Goal: Transaction & Acquisition: Purchase product/service

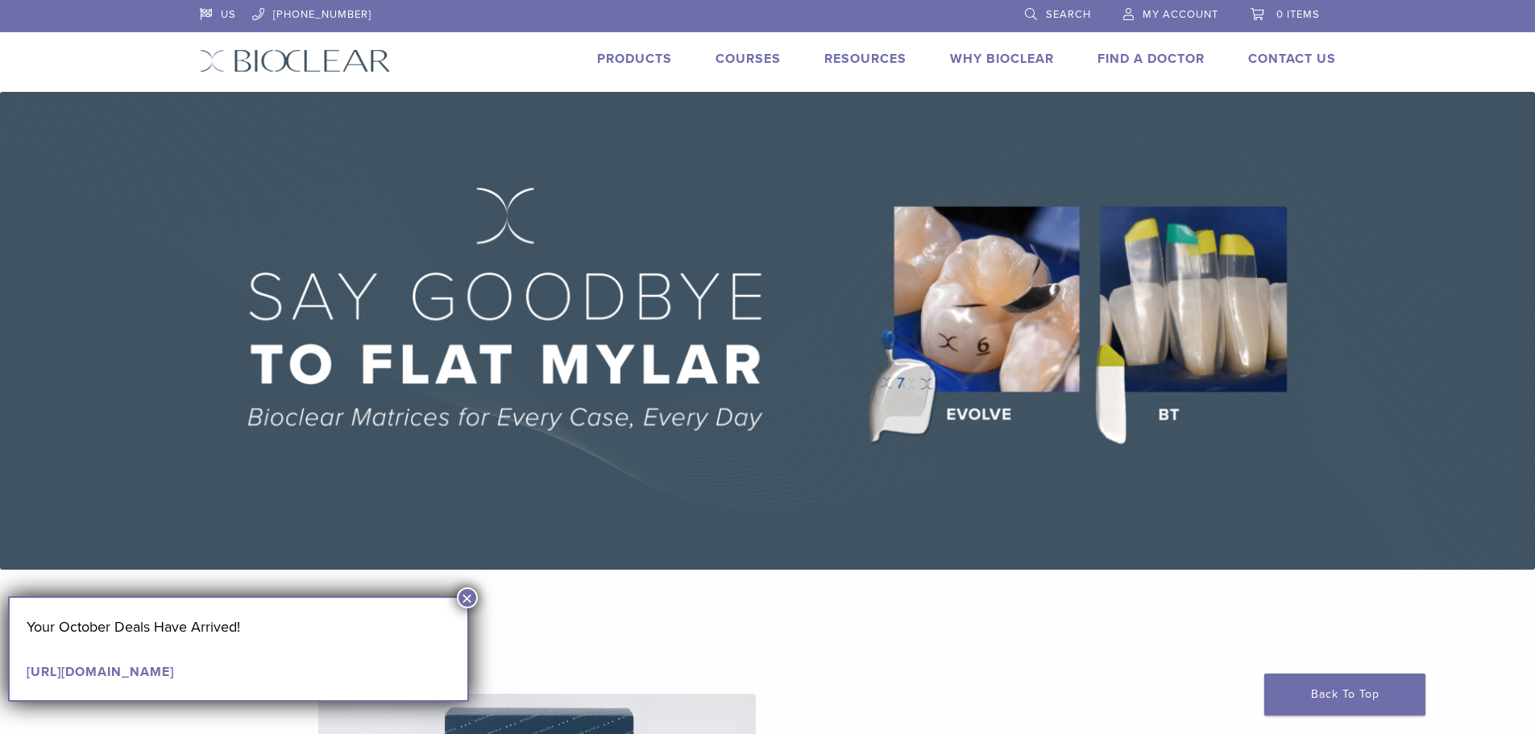
click at [1166, 12] on span "My Account" at bounding box center [1180, 14] width 76 height 13
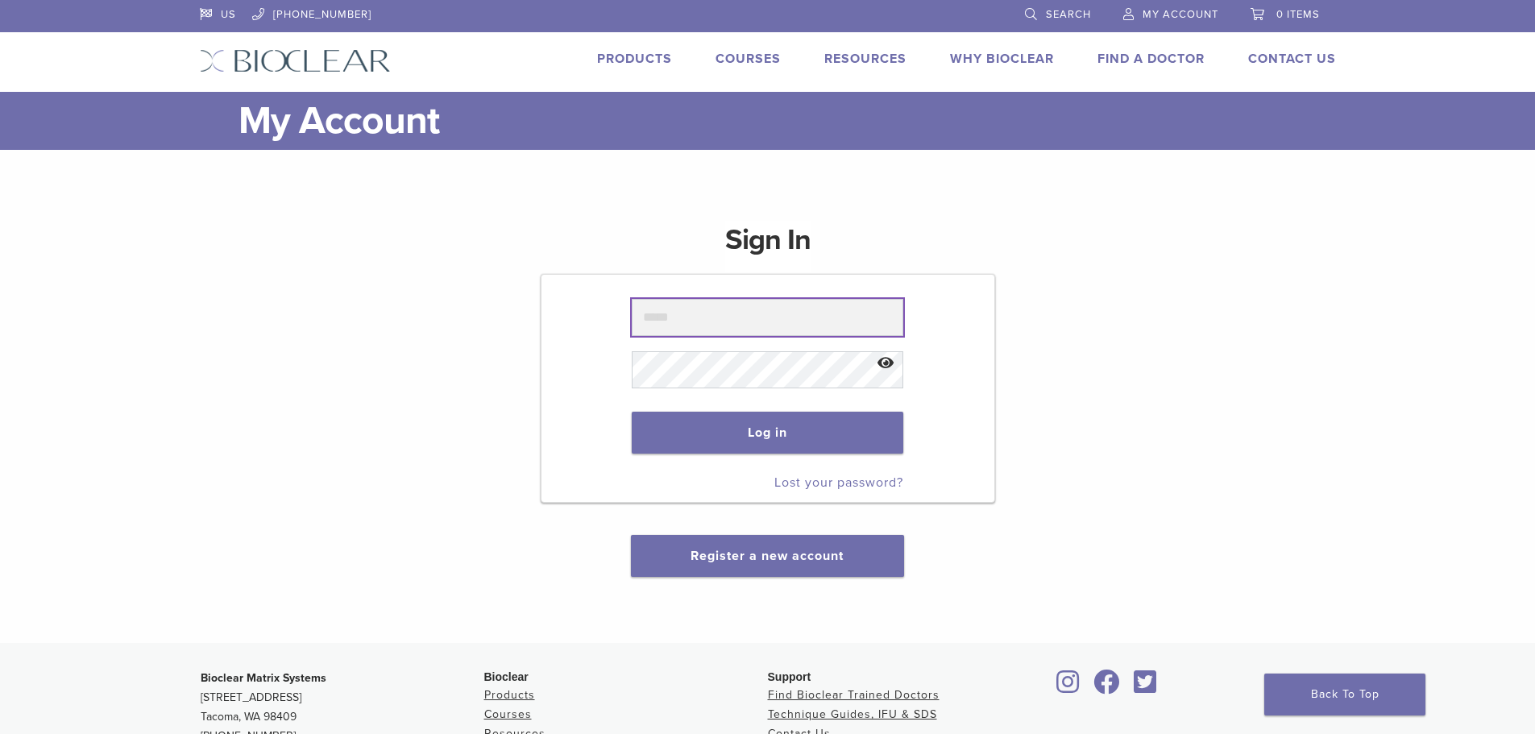
click at [683, 322] on input "text" at bounding box center [767, 317] width 271 height 37
type input "**********"
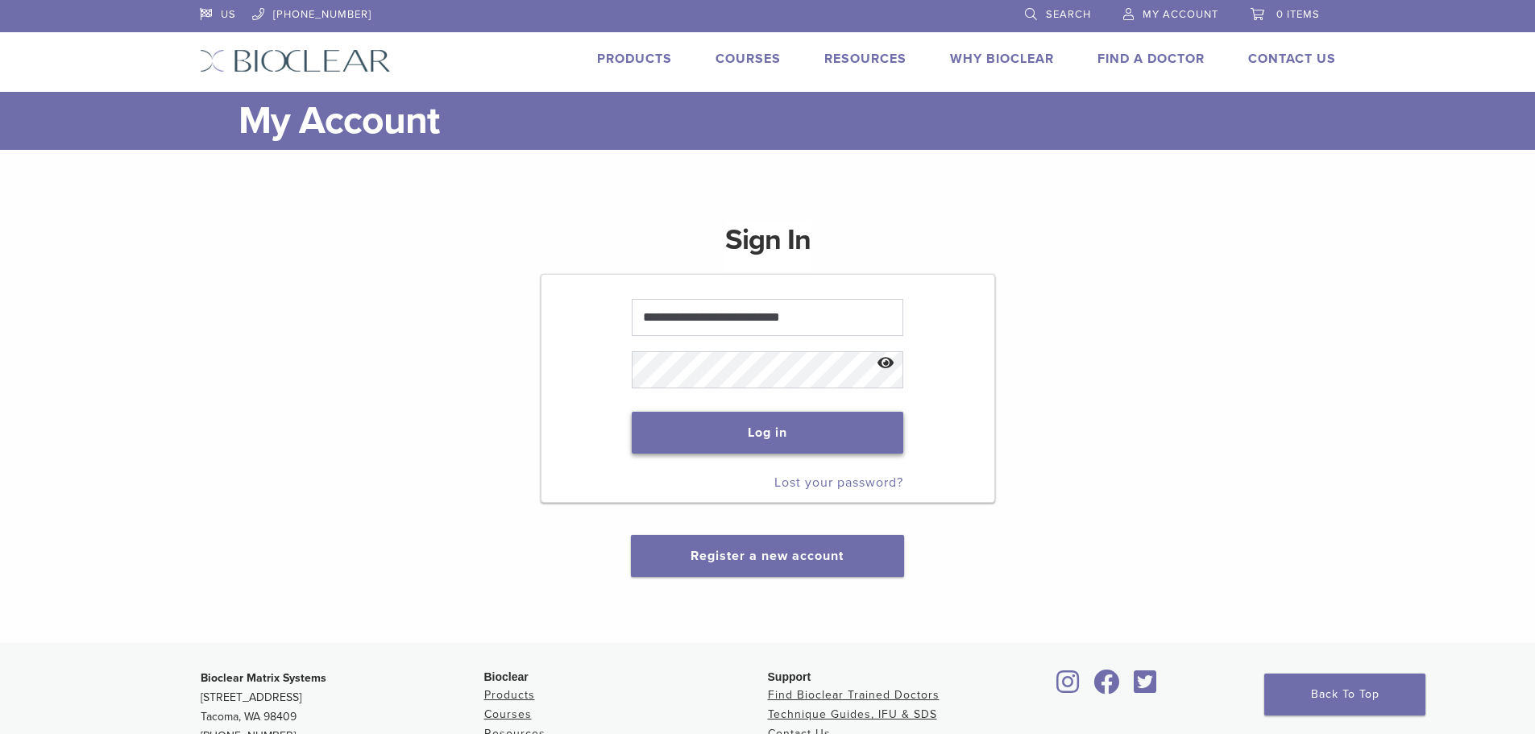
click at [747, 426] on button "Log in" at bounding box center [767, 433] width 271 height 42
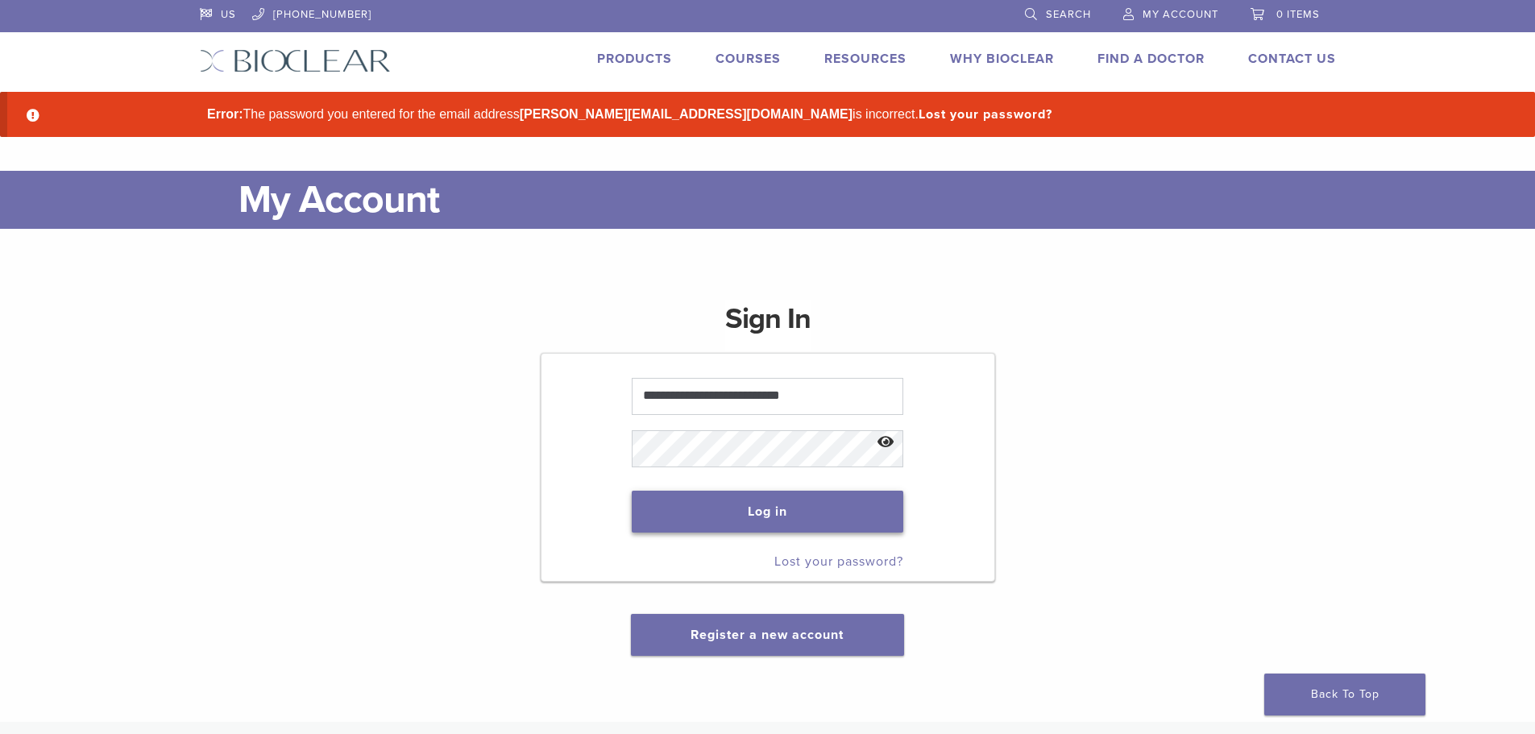
click at [781, 495] on button "Log in" at bounding box center [767, 512] width 271 height 42
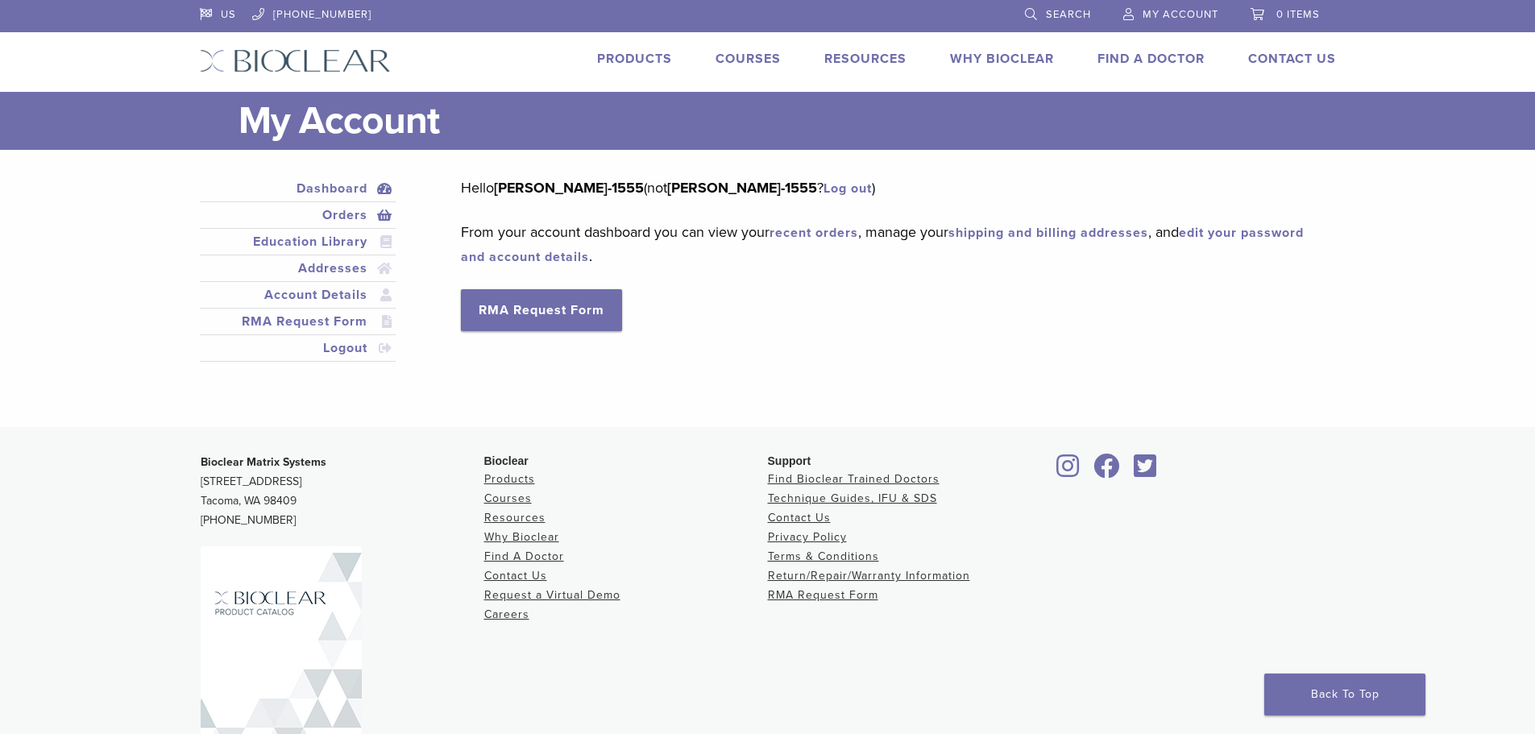
click at [327, 215] on link "Orders" at bounding box center [298, 214] width 190 height 19
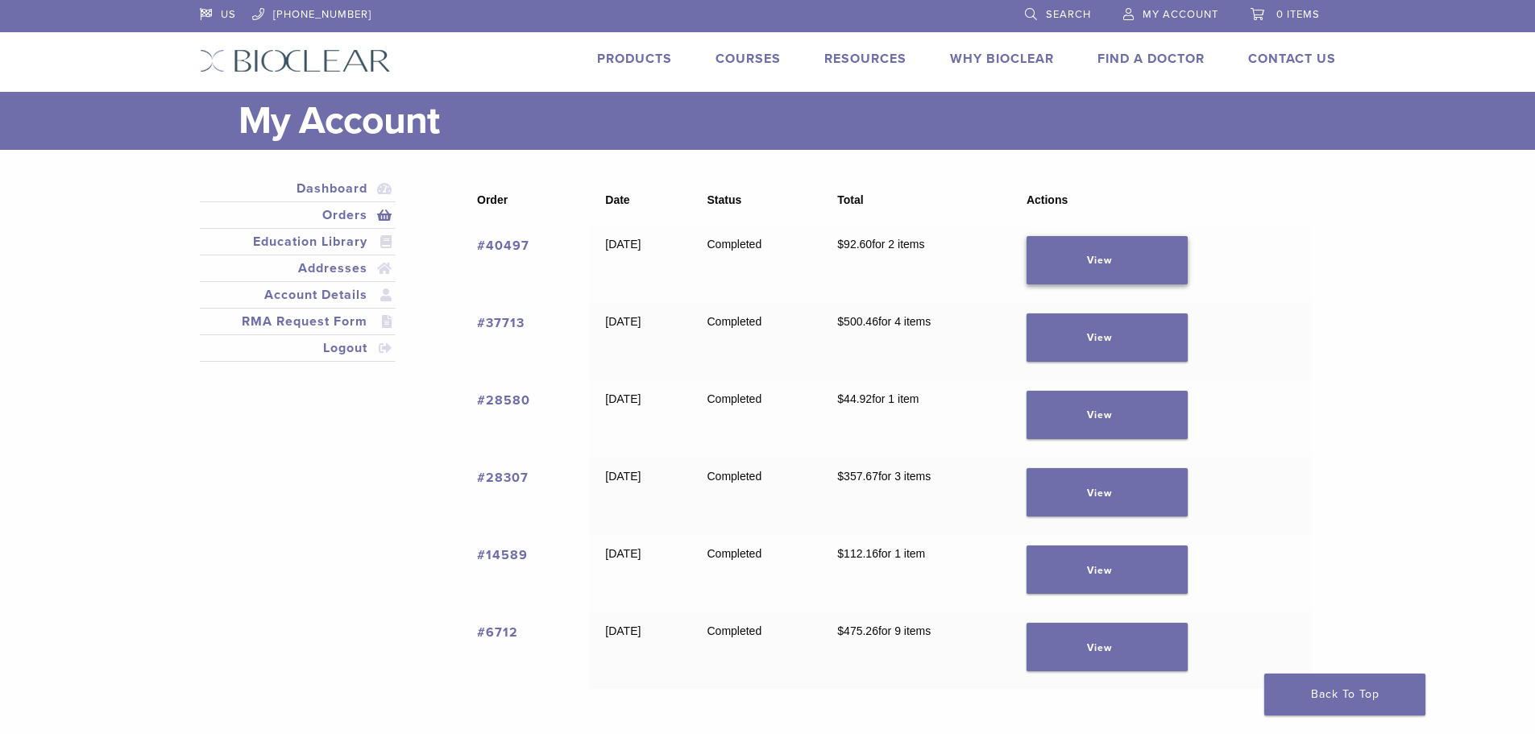
click at [1121, 257] on link "View" at bounding box center [1106, 260] width 161 height 48
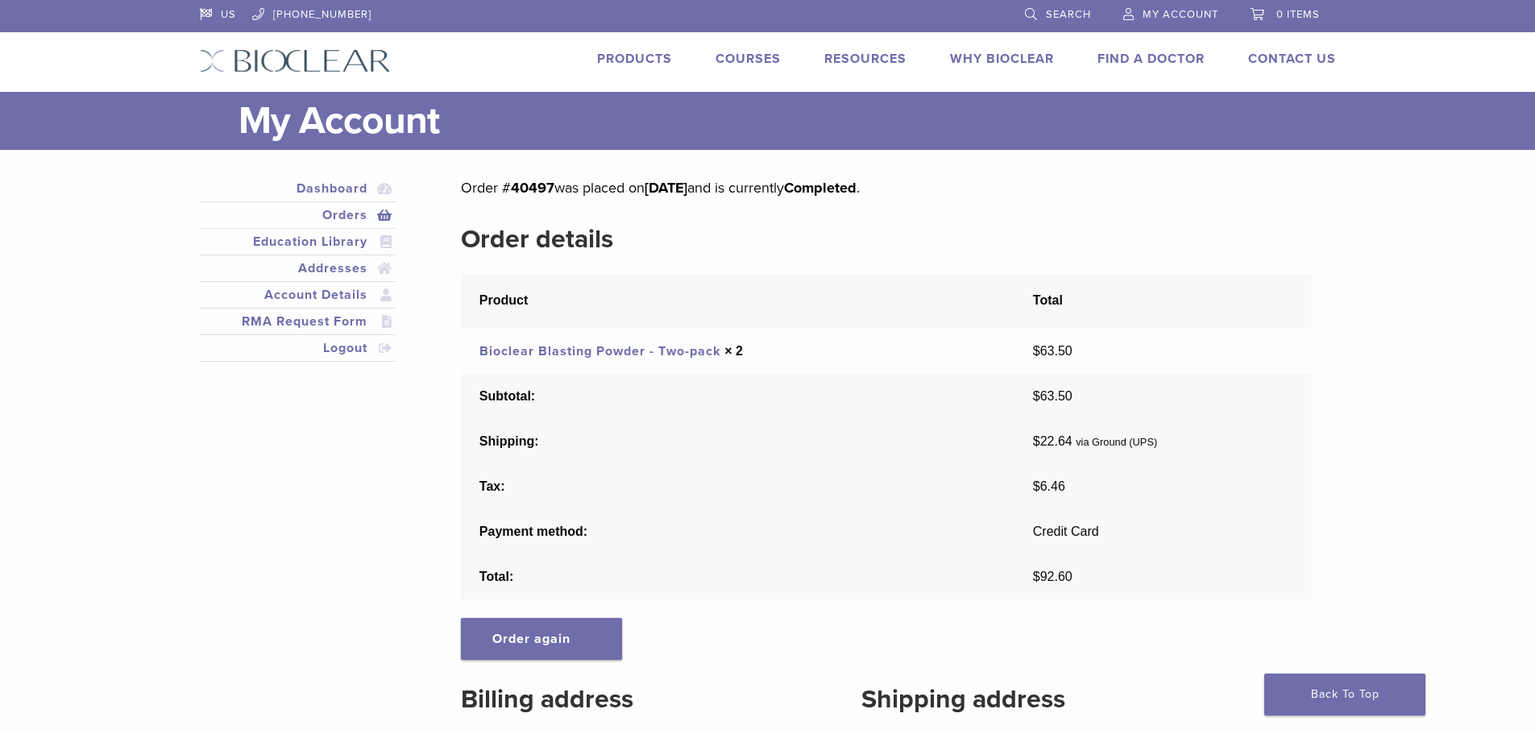
click at [681, 352] on link "Bioclear Blasting Powder - Two-pack" at bounding box center [600, 351] width 242 height 16
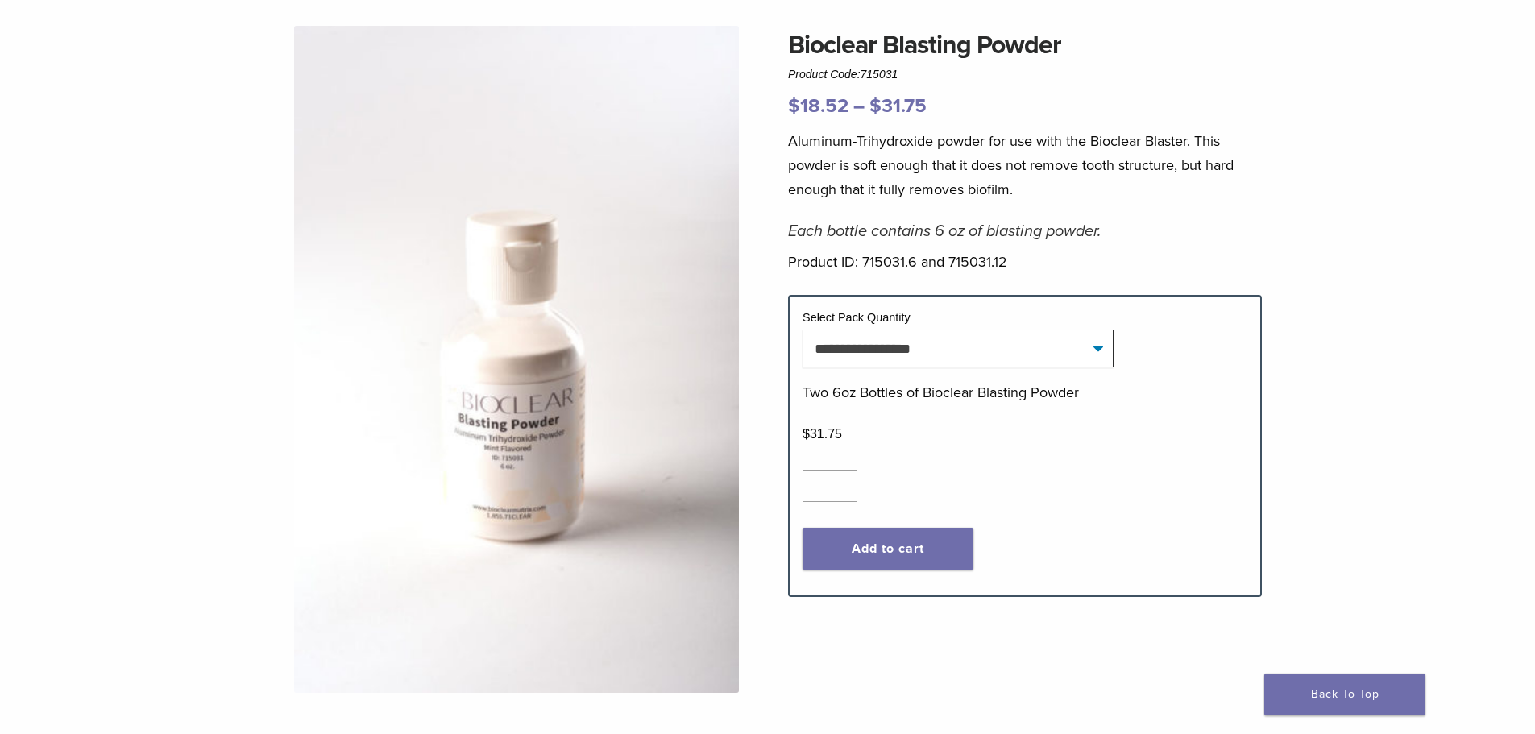
scroll to position [161, 0]
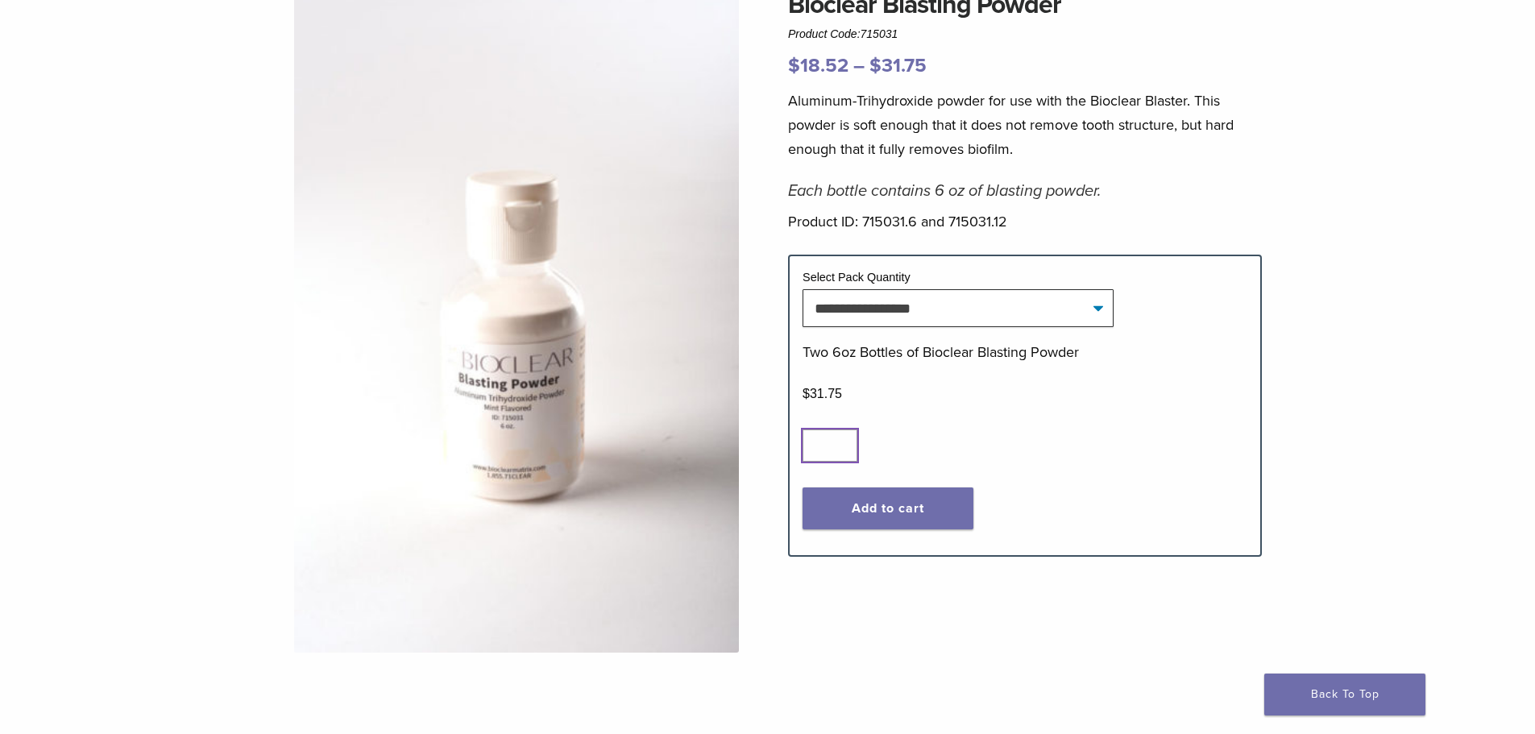
type input "*"
click at [846, 441] on input "*" at bounding box center [829, 445] width 55 height 32
click at [883, 513] on button "Add to cart" at bounding box center [887, 508] width 171 height 42
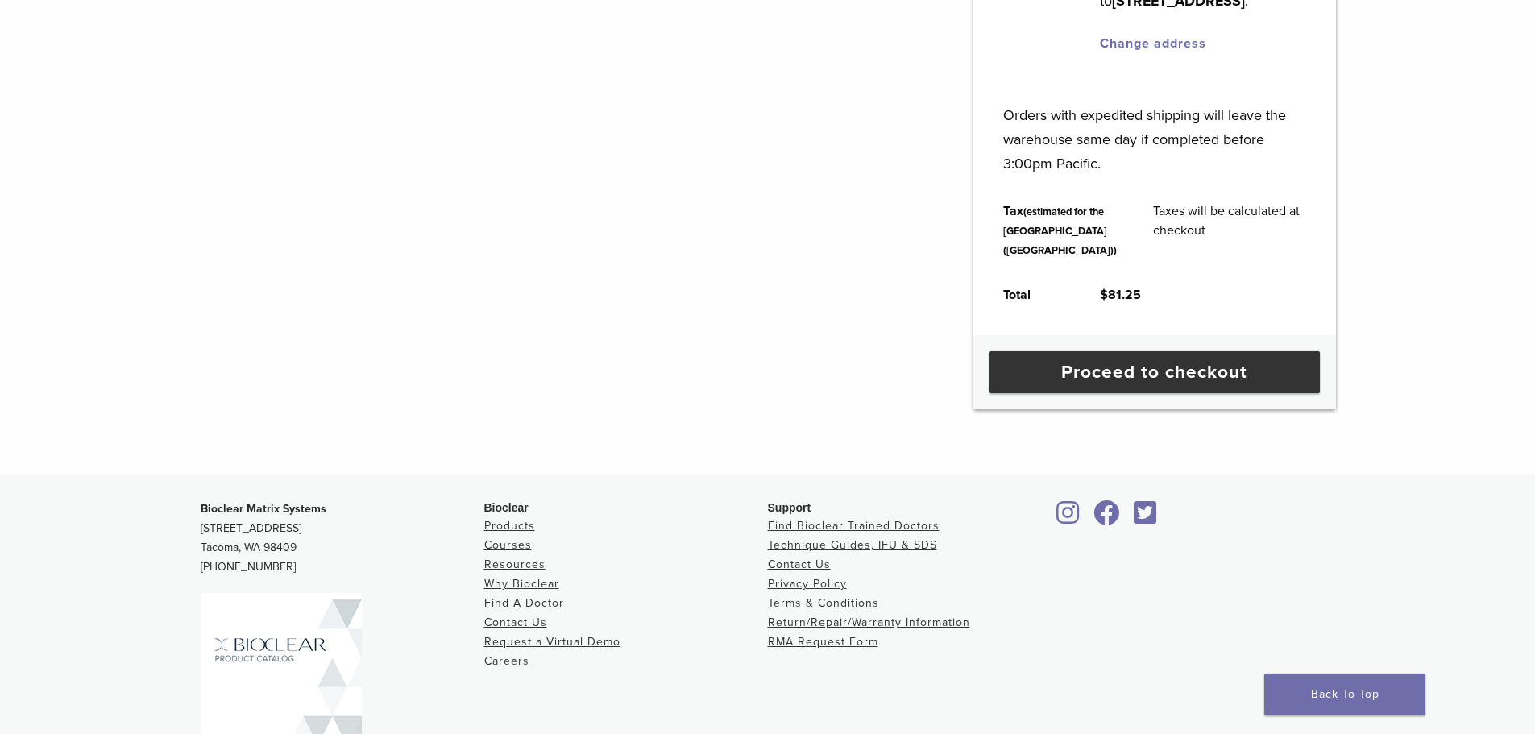
scroll to position [644, 0]
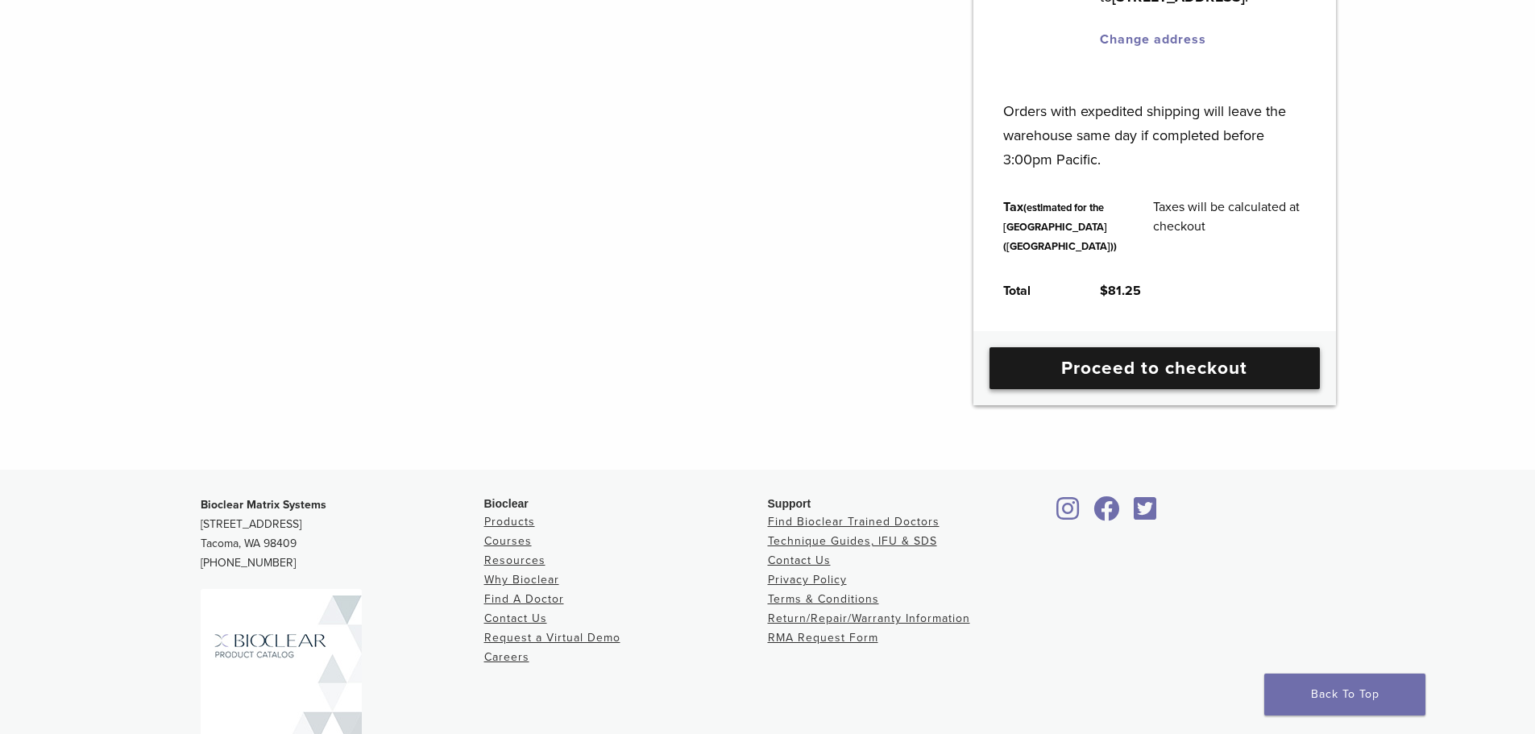
click at [1166, 389] on link "Proceed to checkout" at bounding box center [1154, 368] width 330 height 42
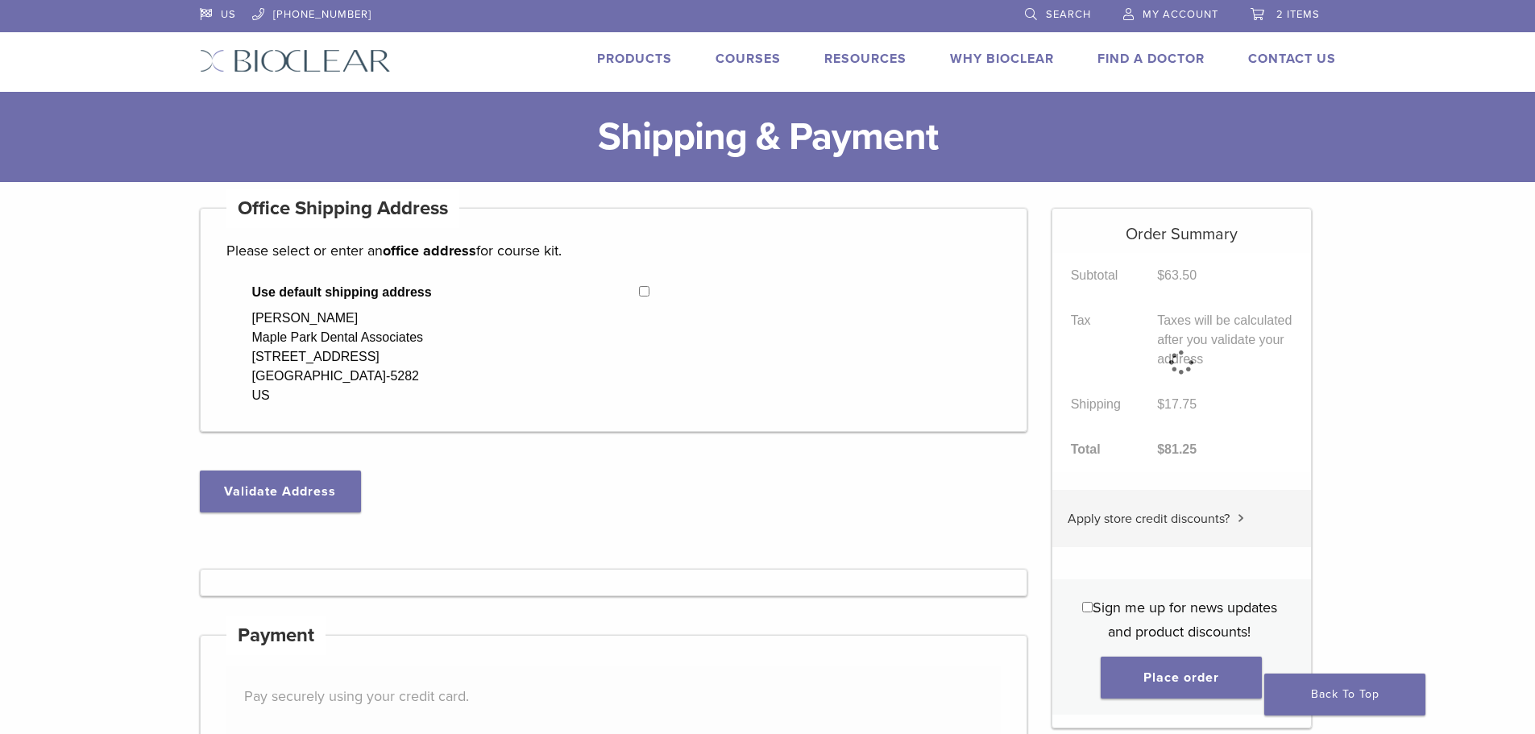
select select "**"
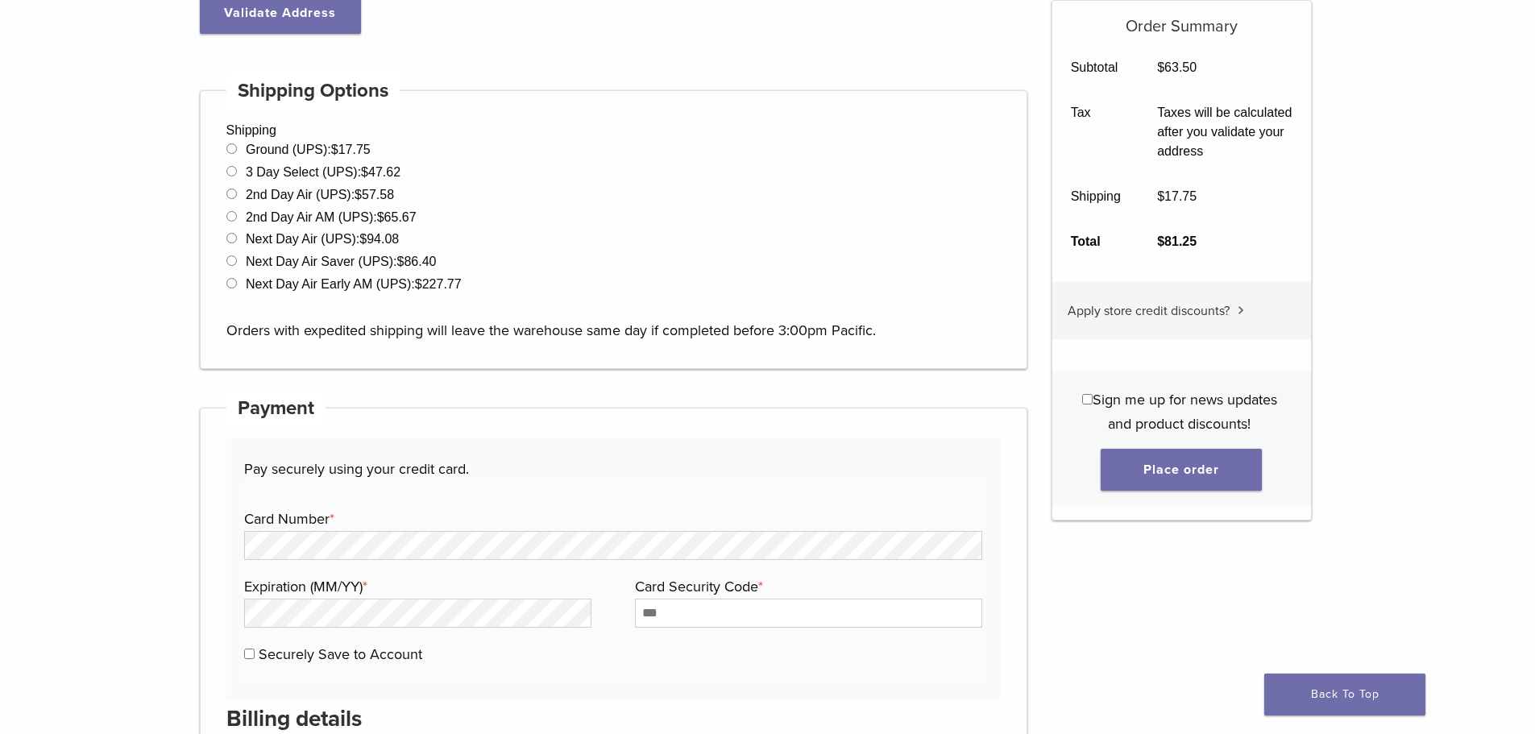
scroll to position [564, 0]
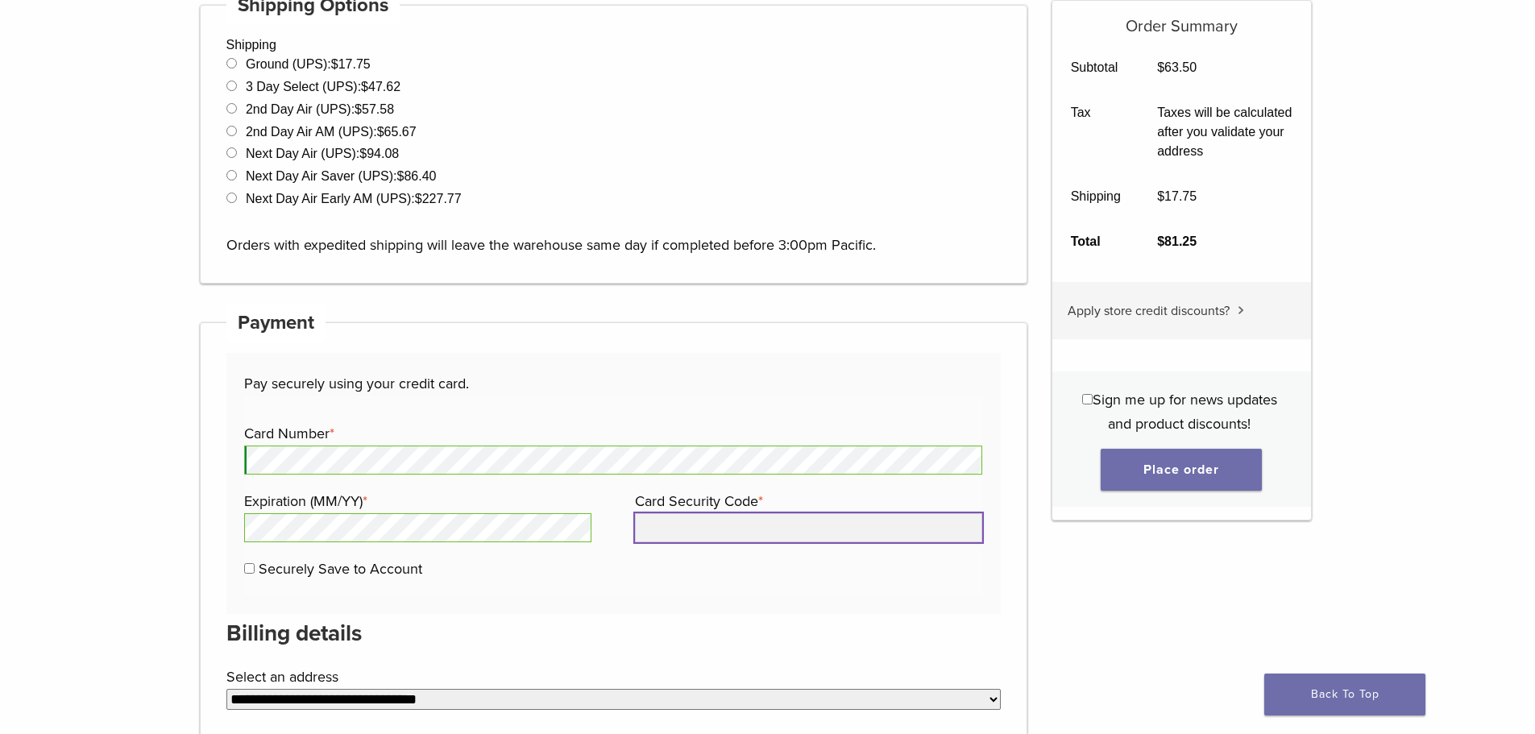
click at [682, 531] on input "Card Security Code *" at bounding box center [808, 527] width 347 height 29
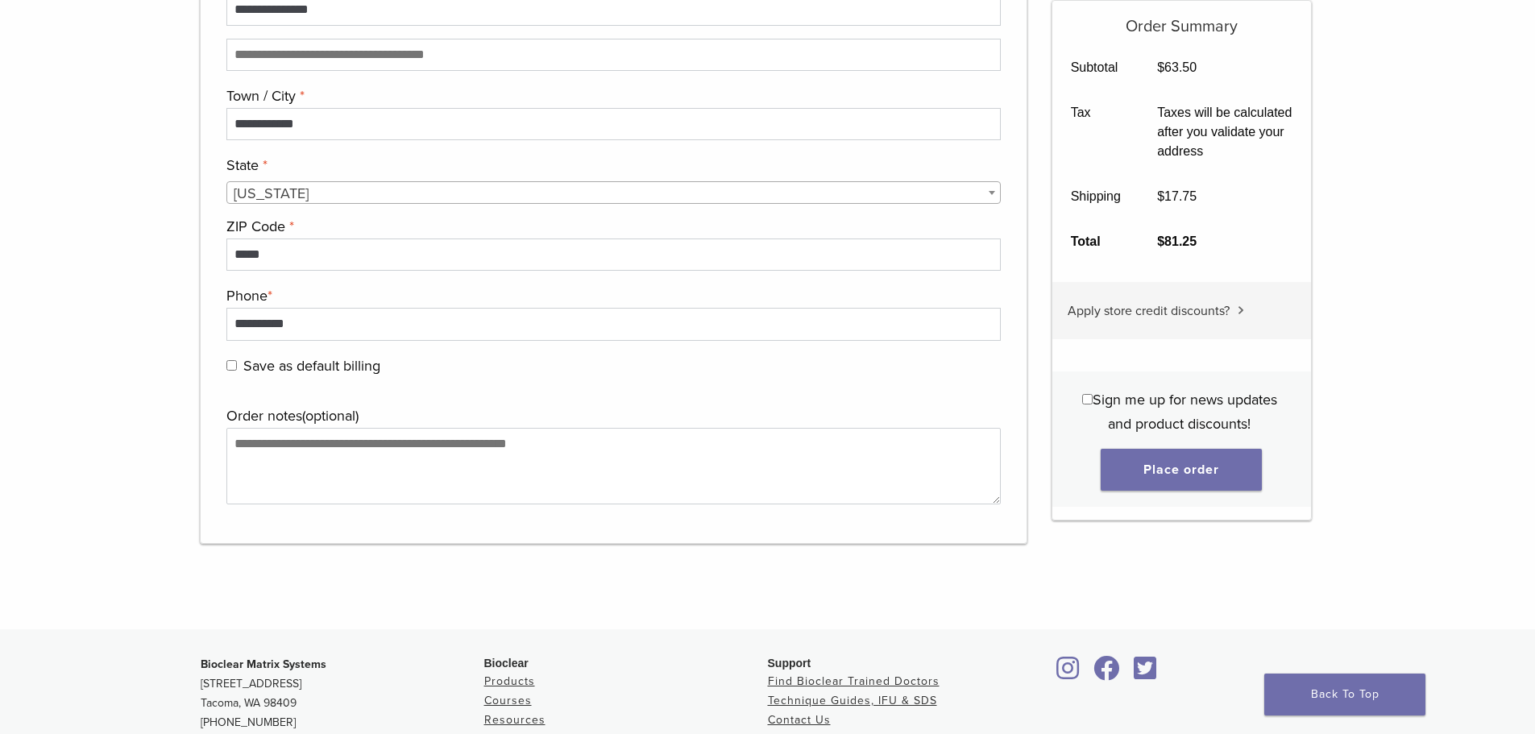
scroll to position [1611, 0]
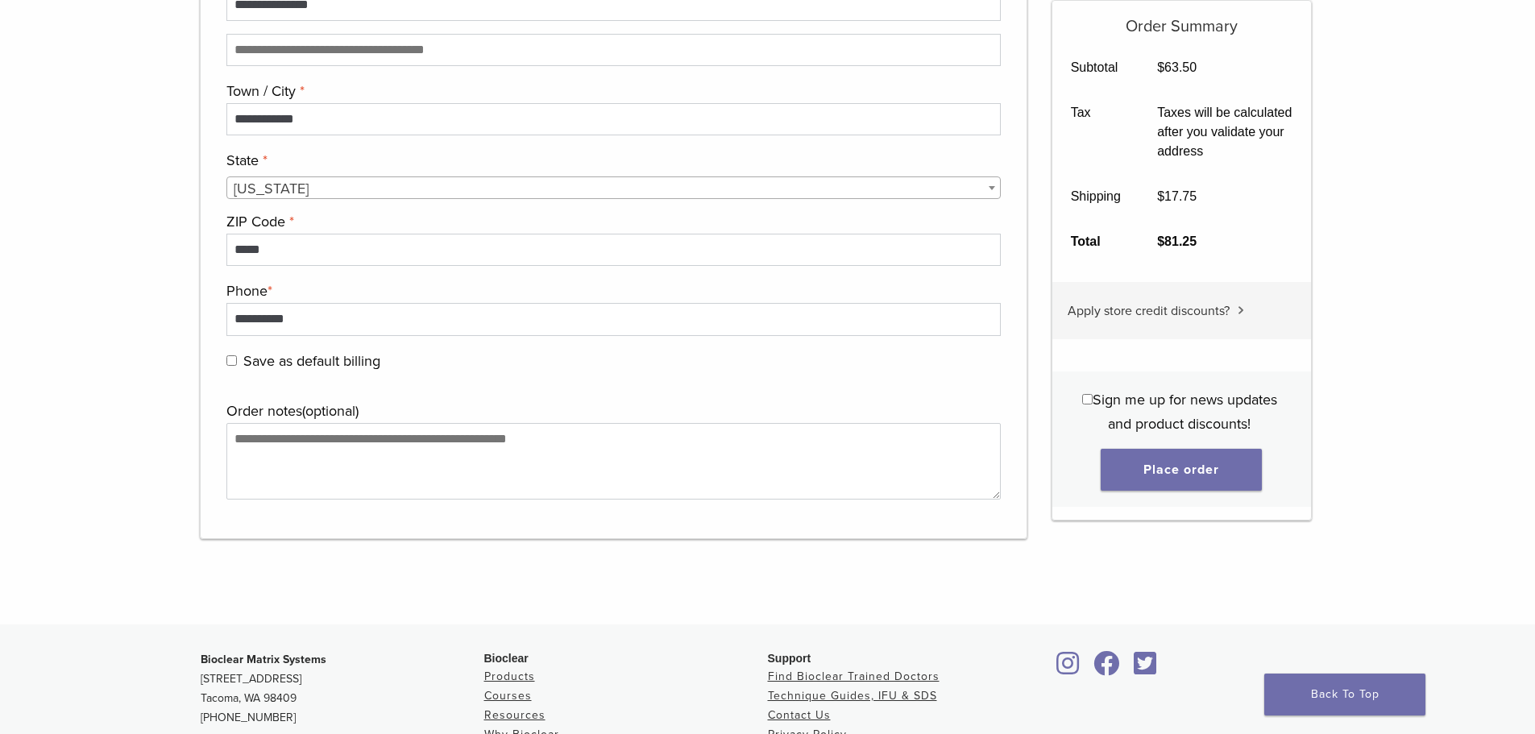
type input "***"
click at [1163, 477] on button "Place order" at bounding box center [1180, 470] width 161 height 42
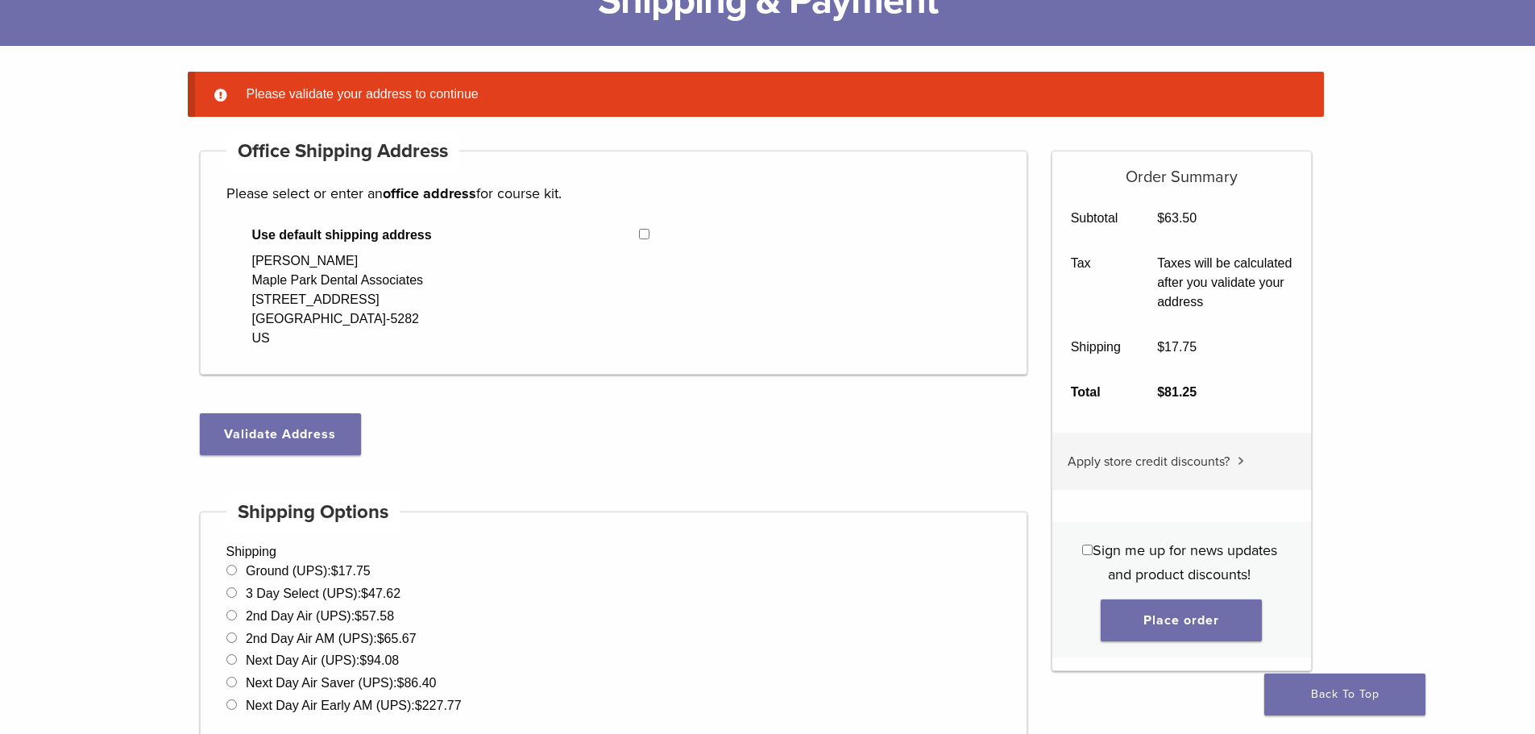
scroll to position [127, 0]
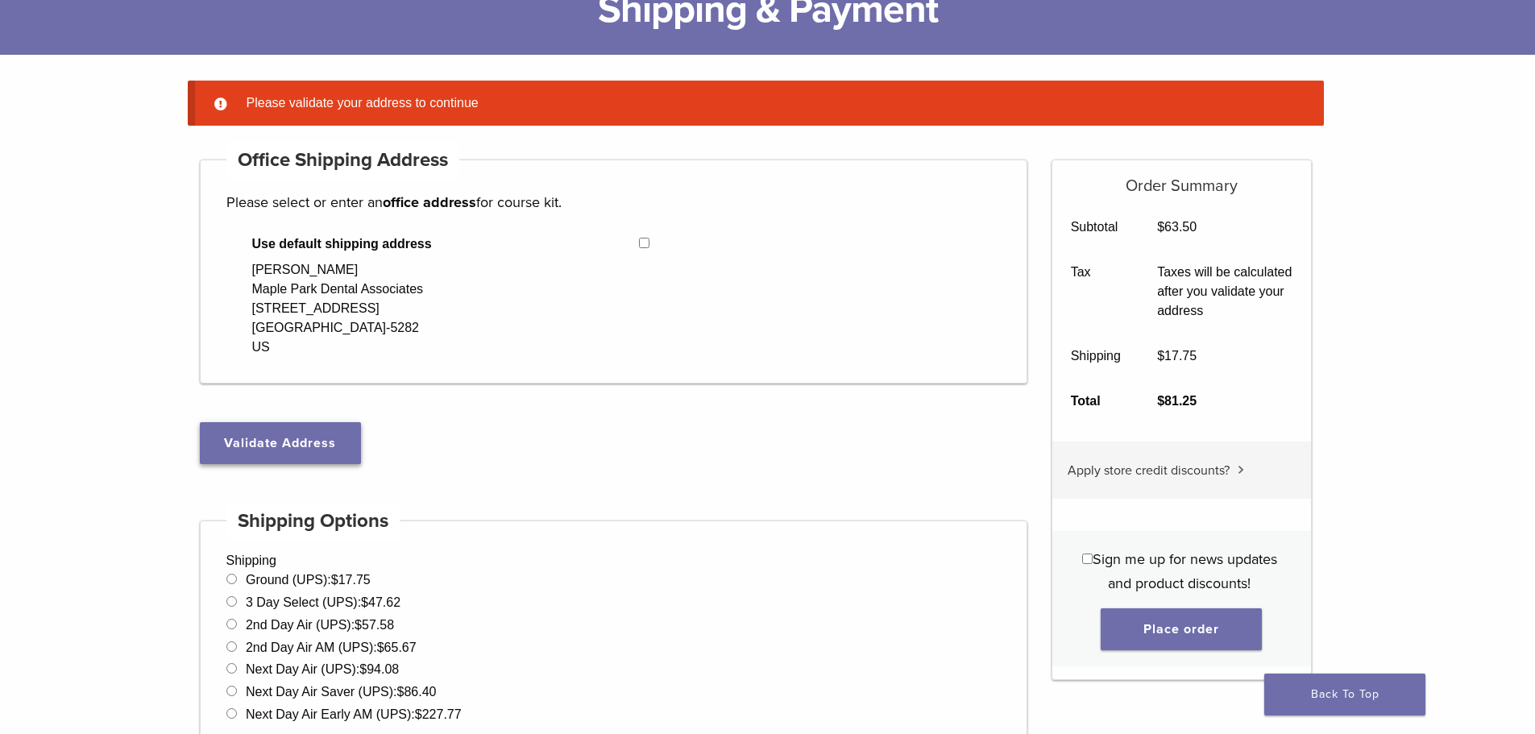
click at [309, 430] on button "Validate Address" at bounding box center [280, 443] width 161 height 42
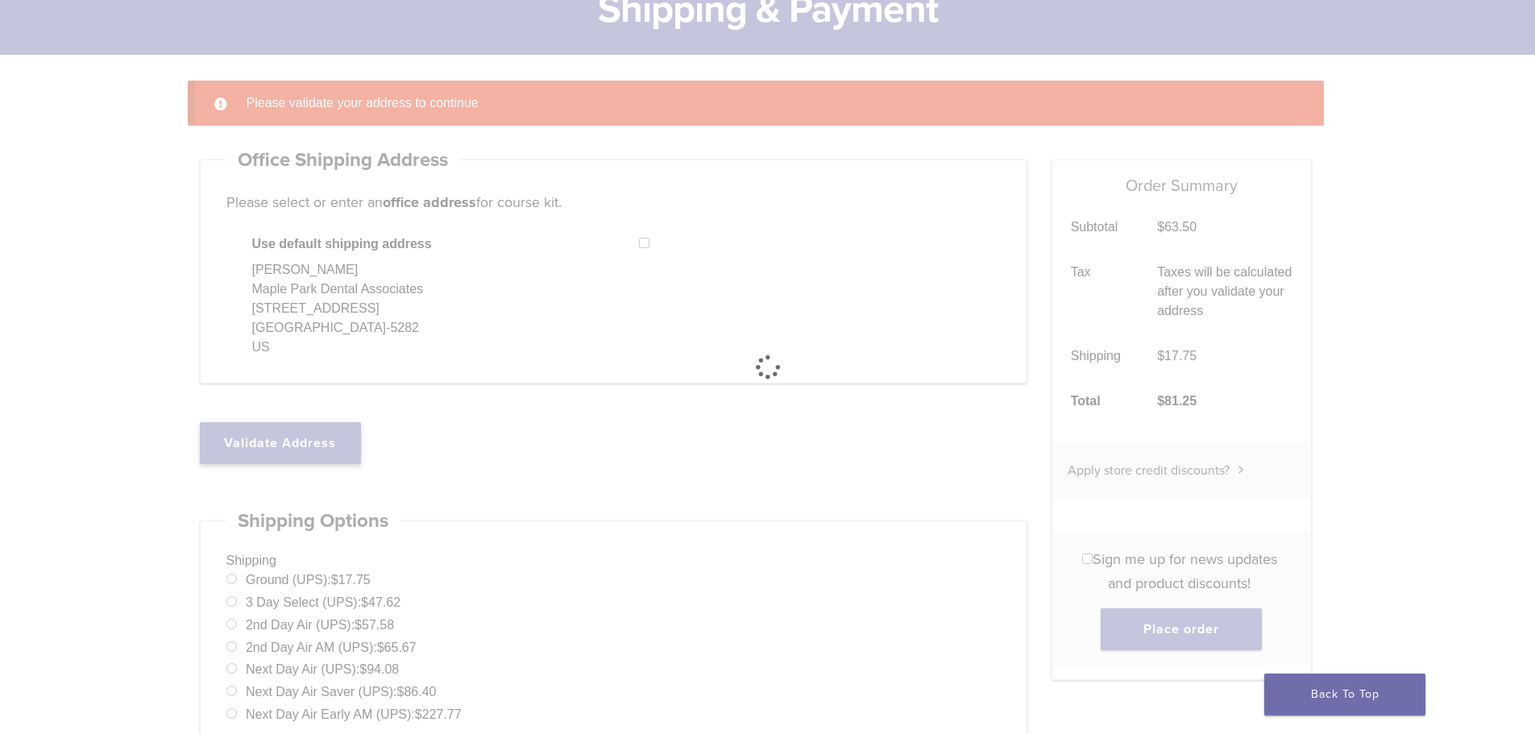
select select "**"
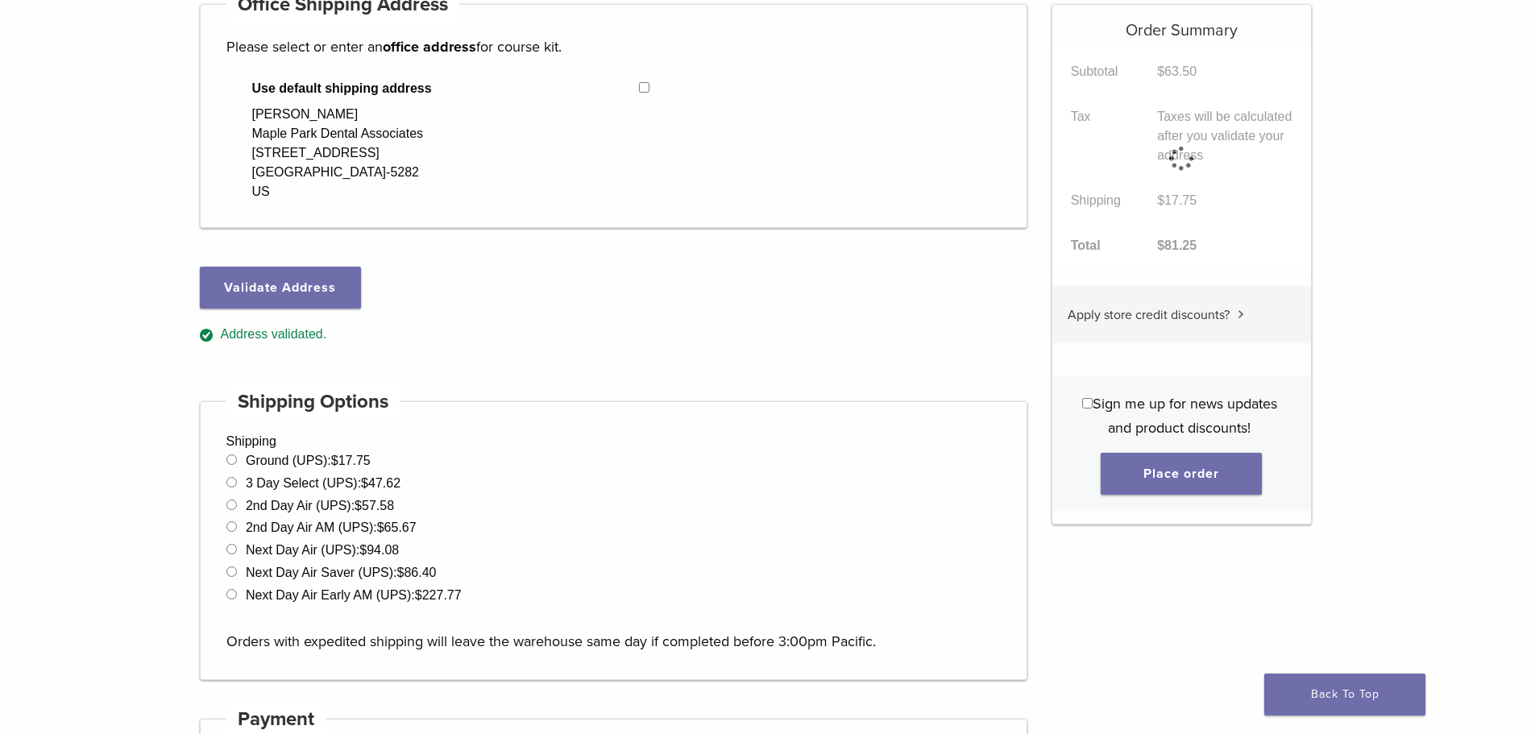
scroll to position [369, 0]
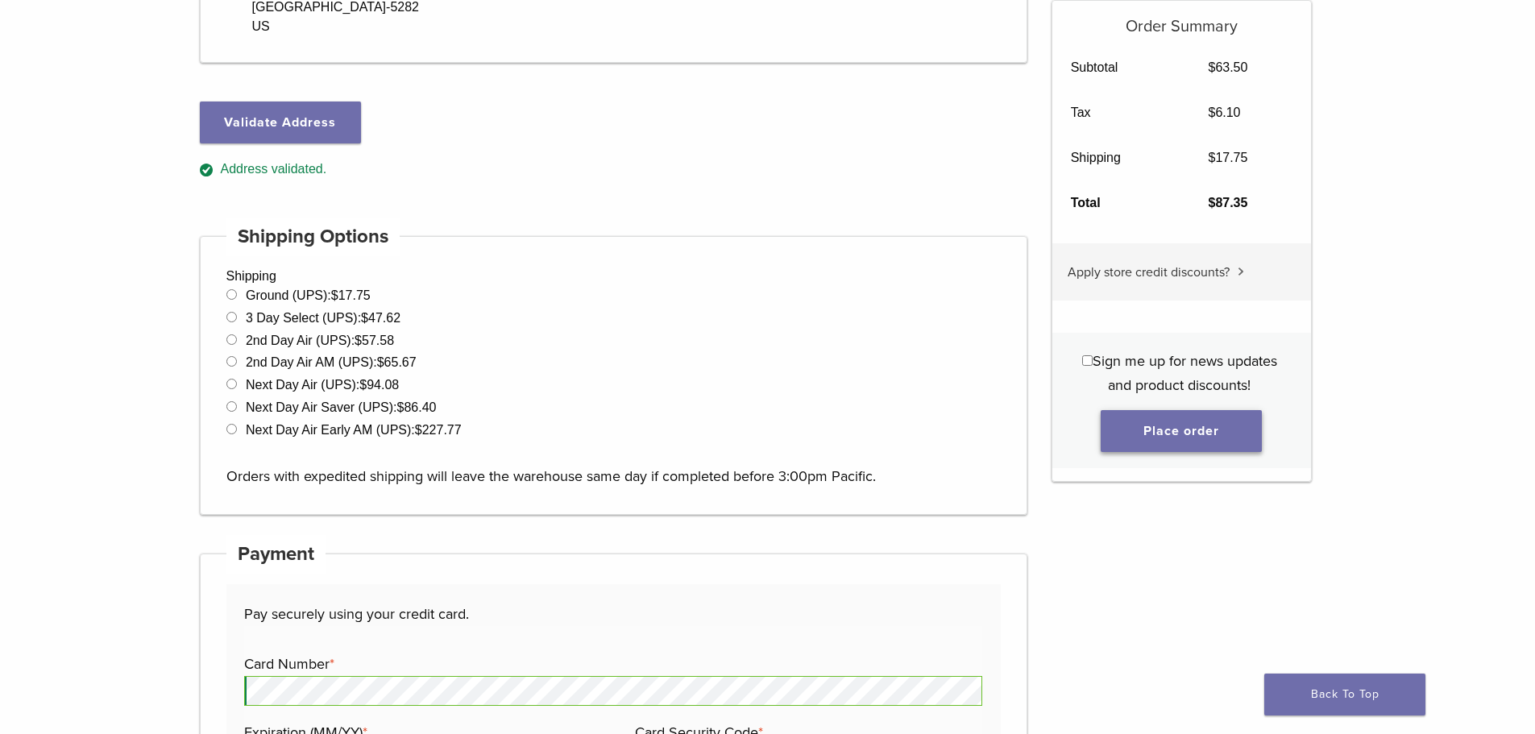
click at [1179, 428] on button "Place order" at bounding box center [1180, 431] width 161 height 42
